Goal: Information Seeking & Learning: Learn about a topic

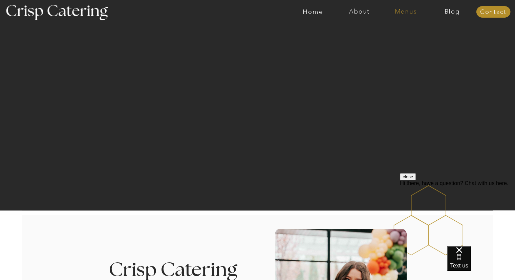
click at [405, 14] on nav "Menus" at bounding box center [406, 11] width 46 height 7
click at [407, 38] on nav "Winter (Sep-Feb)" at bounding box center [406, 40] width 56 height 6
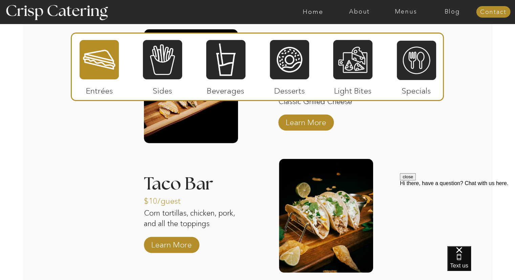
scroll to position [914, 0]
click at [168, 246] on p "Learn More" at bounding box center [171, 243] width 45 height 20
